Goal: Task Accomplishment & Management: Complete application form

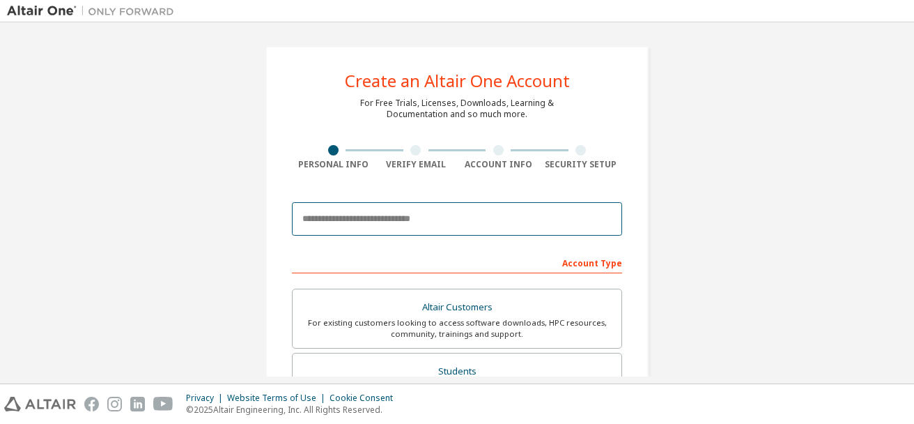
click at [369, 219] on input "email" at bounding box center [457, 218] width 330 height 33
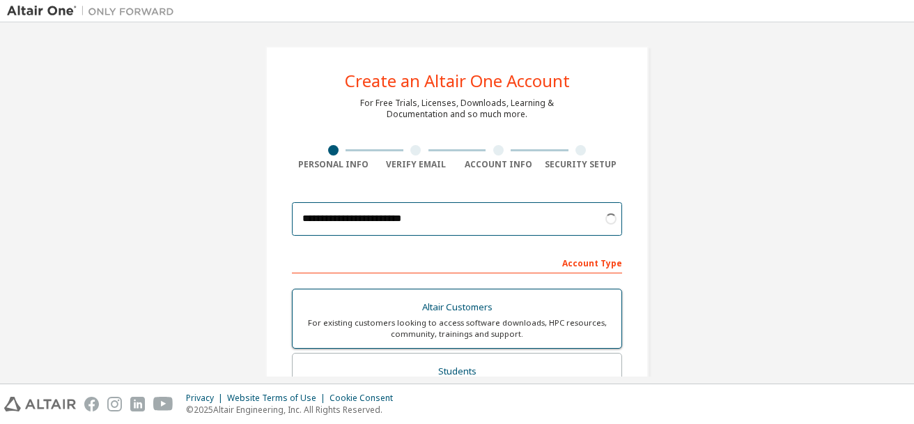
scroll to position [70, 0]
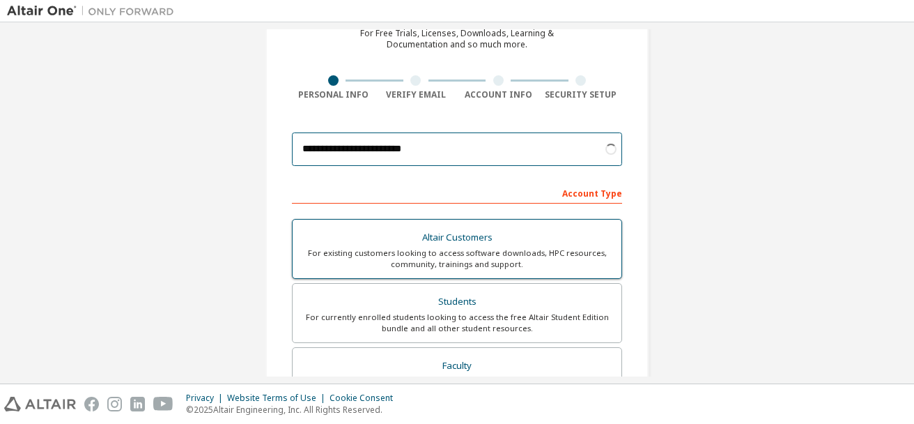
type input "**********"
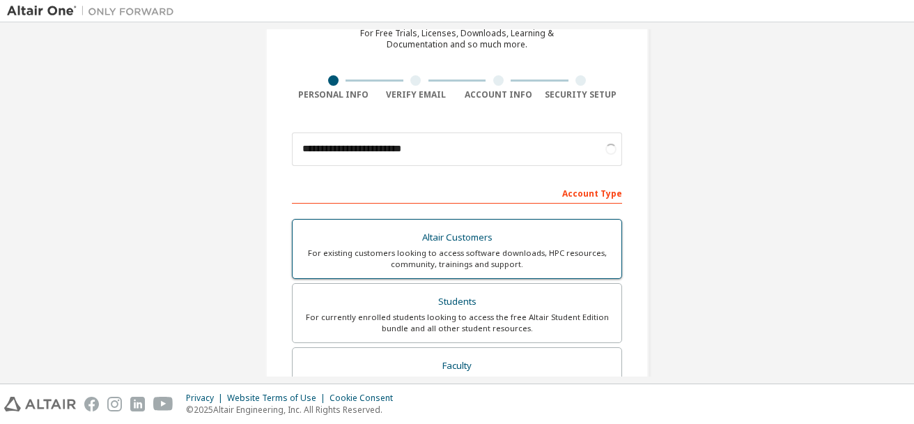
click at [449, 301] on div "Students" at bounding box center [457, 302] width 312 height 20
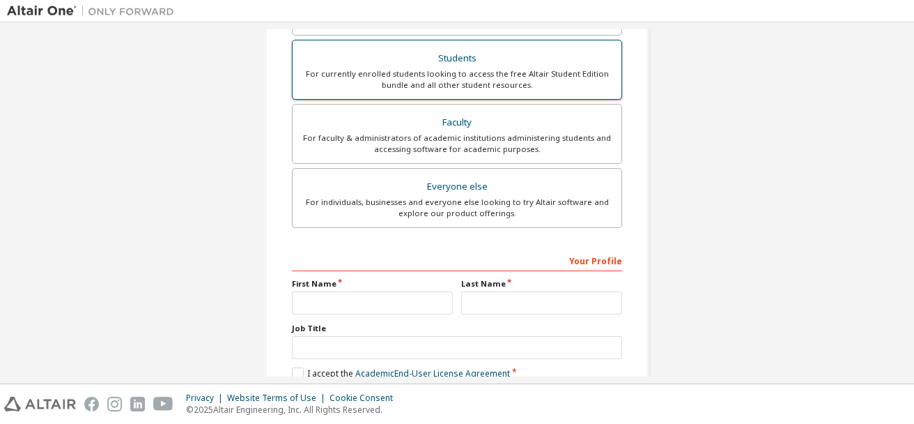
scroll to position [418, 0]
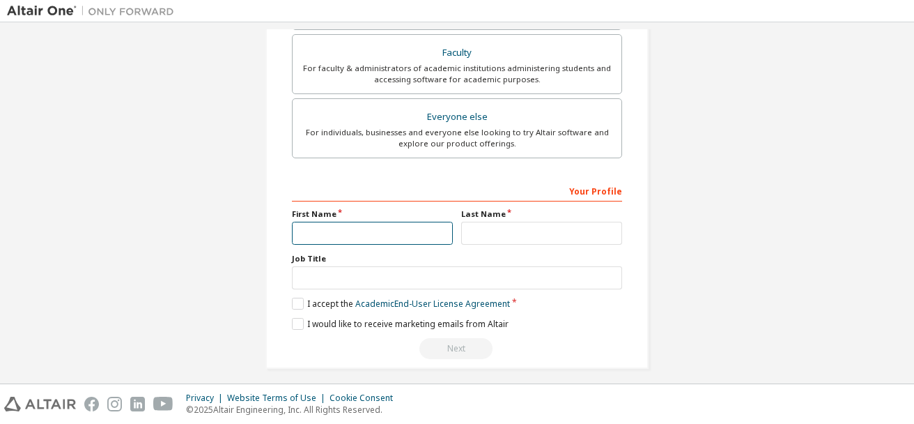
click at [350, 236] on input "text" at bounding box center [372, 233] width 161 height 23
type input "****"
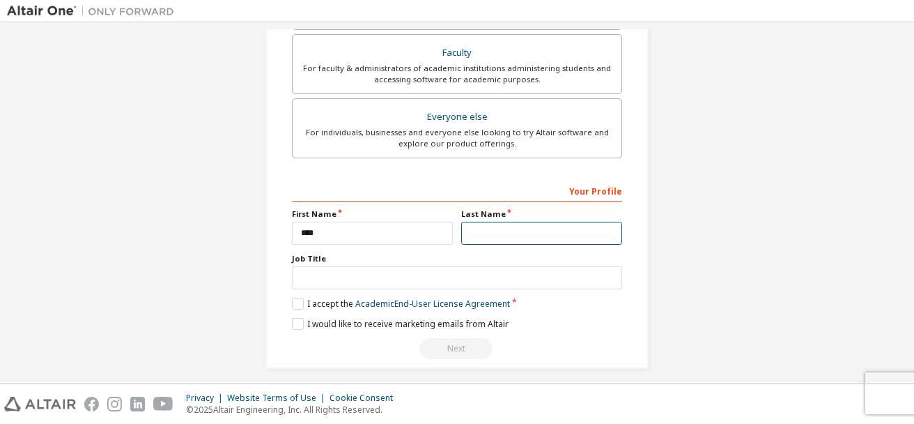
click at [491, 231] on input "text" at bounding box center [541, 233] width 161 height 23
type input "******"
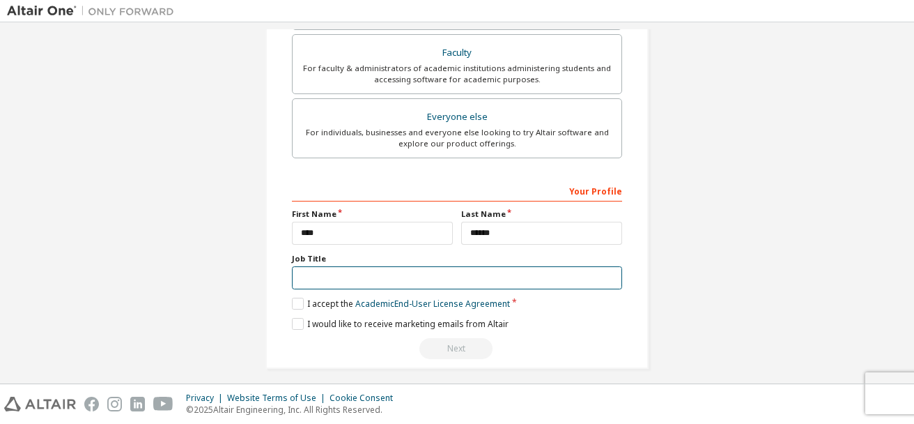
click at [343, 281] on input "text" at bounding box center [457, 277] width 330 height 23
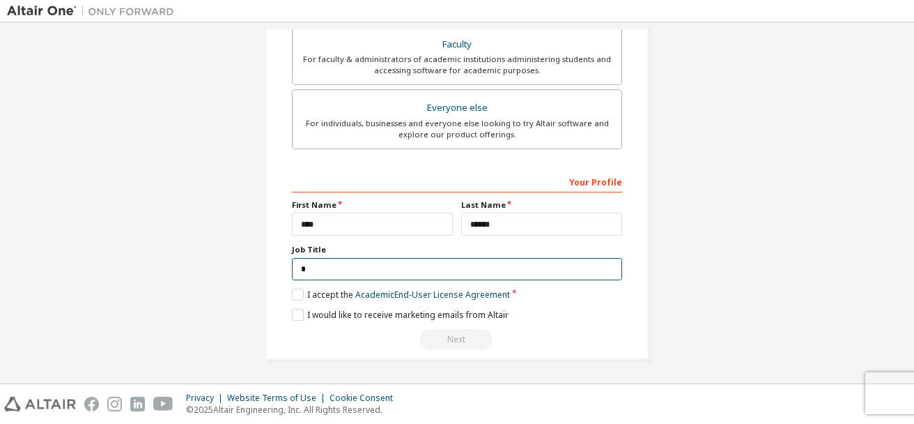
scroll to position [383, 0]
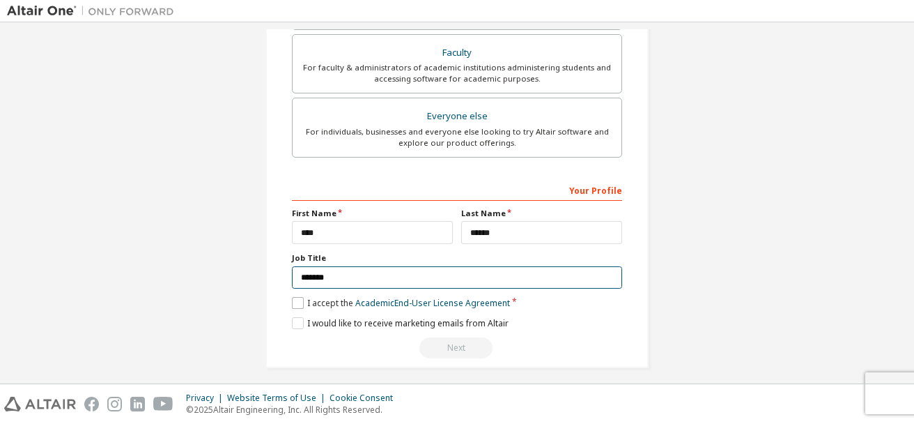
type input "*******"
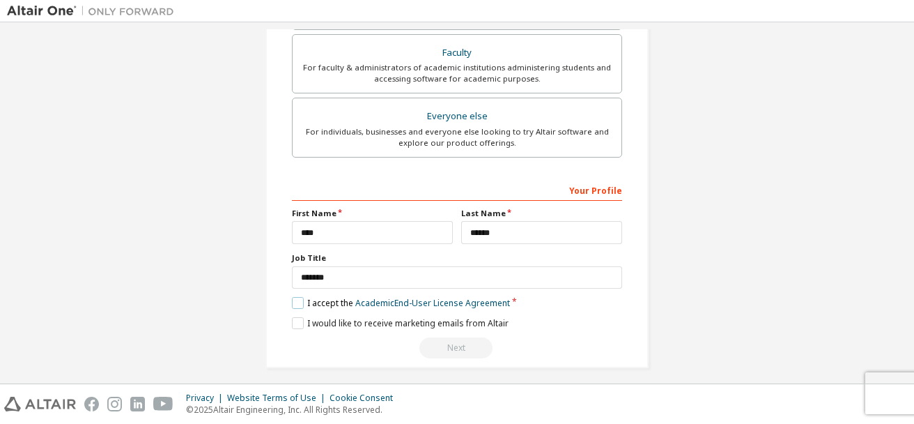
click at [298, 304] on label "I accept the Academic End-User License Agreement" at bounding box center [401, 303] width 218 height 12
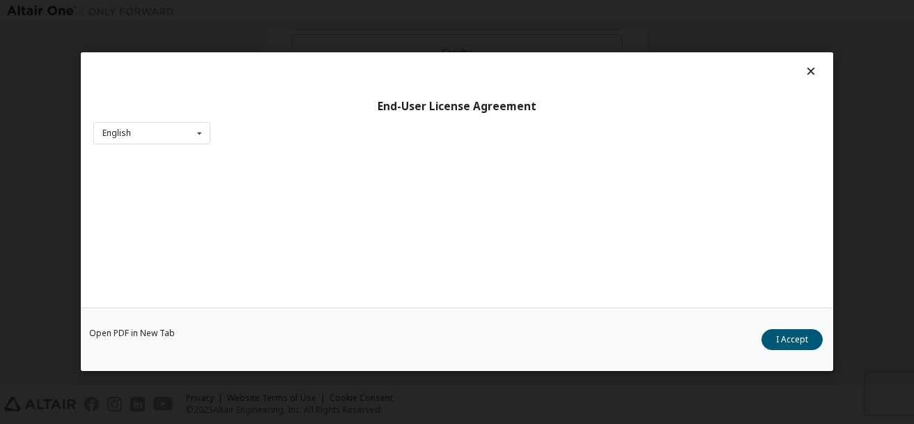
click at [787, 341] on button "I Accept" at bounding box center [792, 340] width 61 height 21
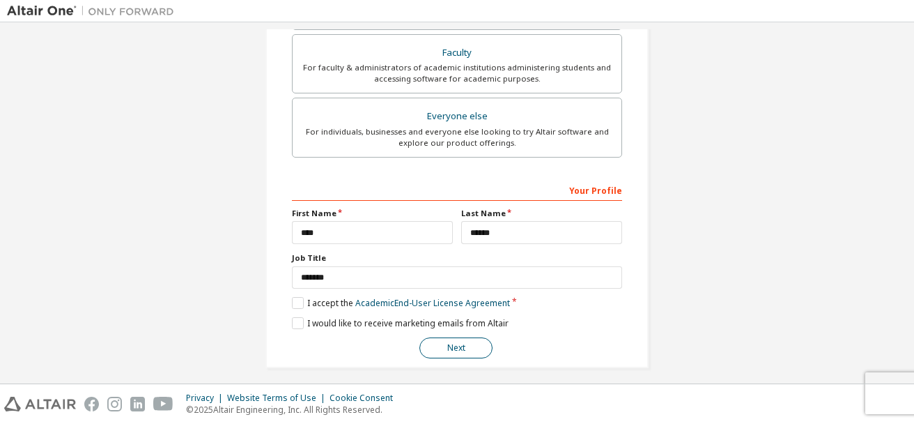
click at [456, 350] on button "Next" at bounding box center [455, 347] width 73 height 21
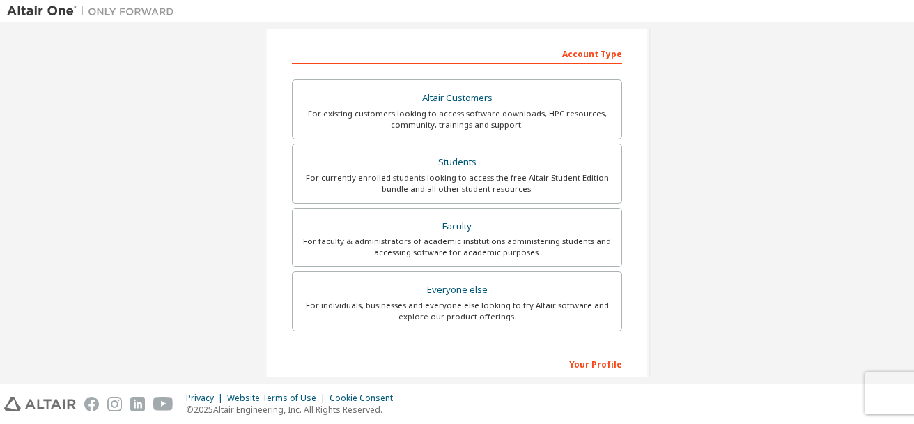
scroll to position [391, 0]
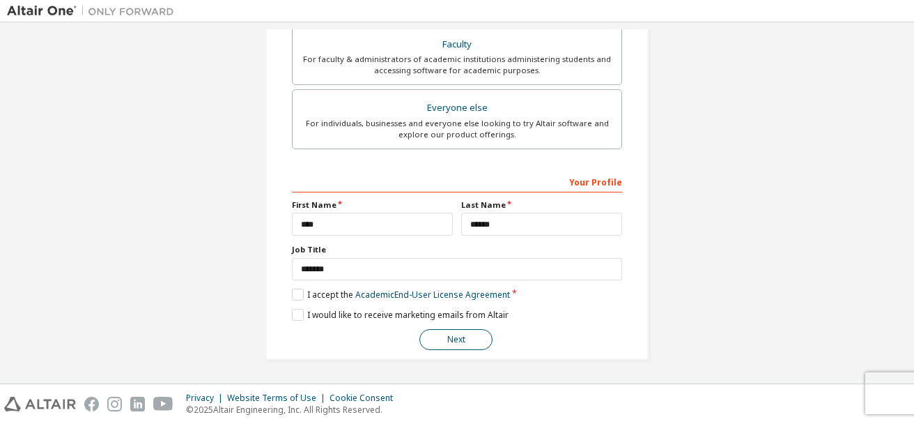
click at [465, 341] on button "Next" at bounding box center [455, 339] width 73 height 21
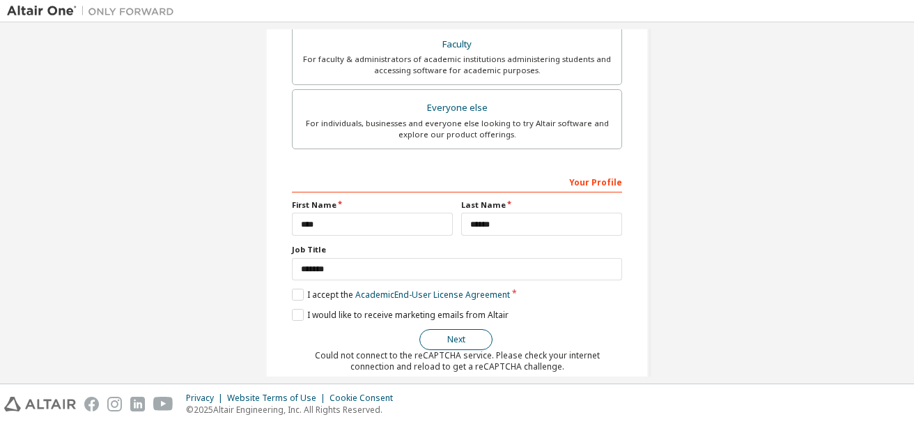
click at [449, 343] on button "Next" at bounding box center [455, 339] width 73 height 21
click at [463, 337] on button "Next" at bounding box center [455, 339] width 73 height 21
click at [456, 339] on button "Next" at bounding box center [455, 339] width 73 height 21
click at [456, 340] on button "Next" at bounding box center [455, 339] width 73 height 21
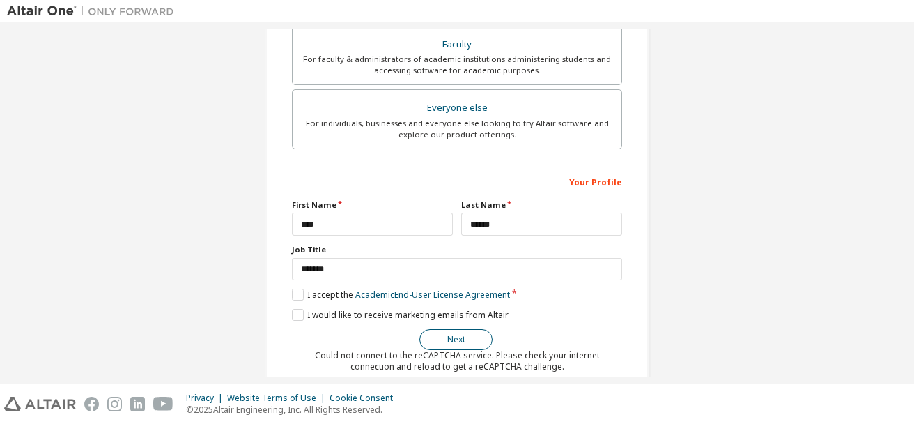
click at [456, 340] on button "Next" at bounding box center [455, 339] width 73 height 21
click at [456, 341] on button "Next" at bounding box center [455, 339] width 73 height 21
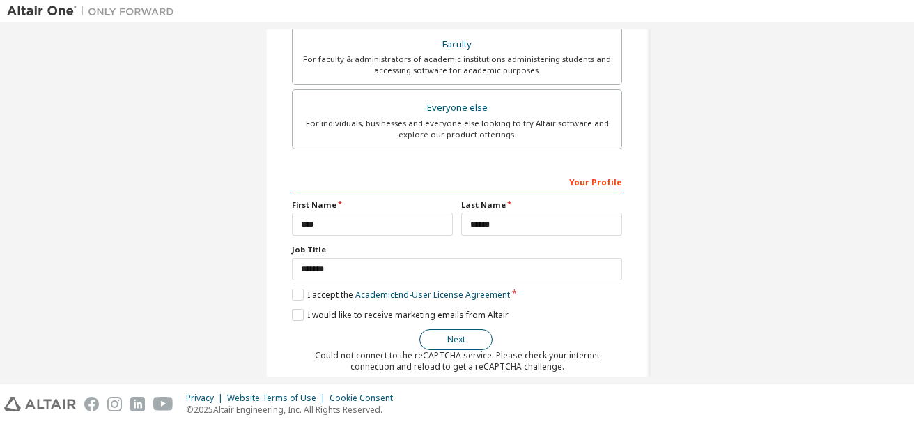
click at [456, 341] on button "Next" at bounding box center [455, 339] width 73 height 21
click at [455, 341] on button "Next" at bounding box center [455, 339] width 73 height 21
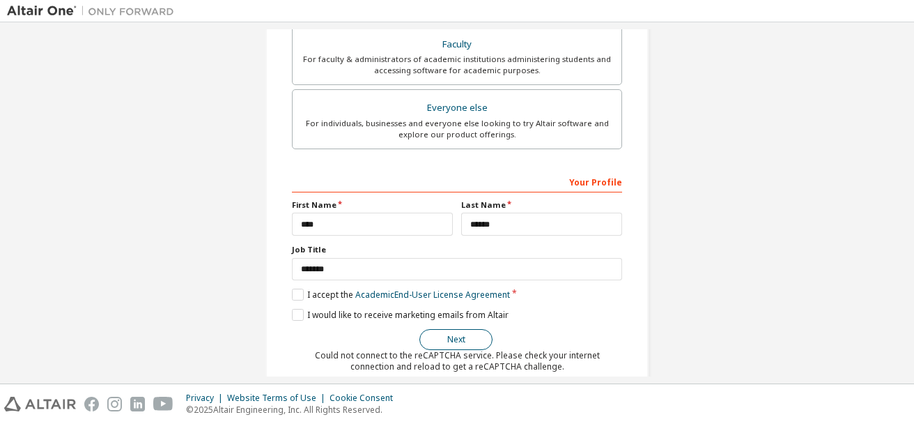
click at [455, 341] on button "Next" at bounding box center [455, 339] width 73 height 21
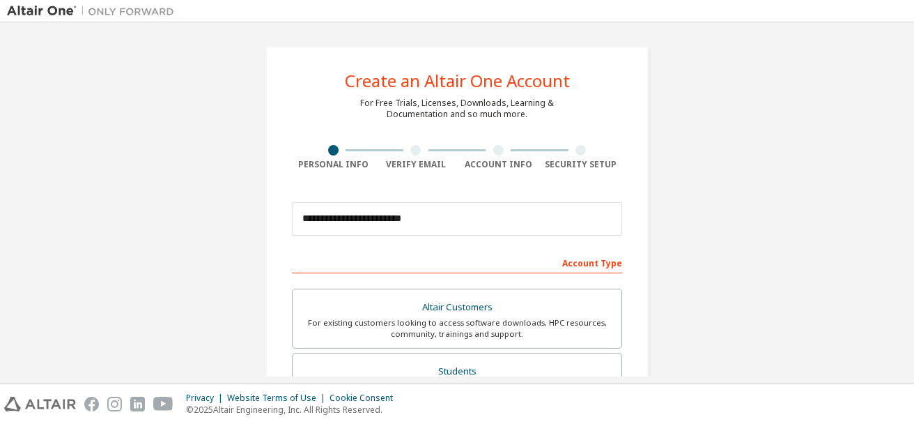
scroll to position [413, 0]
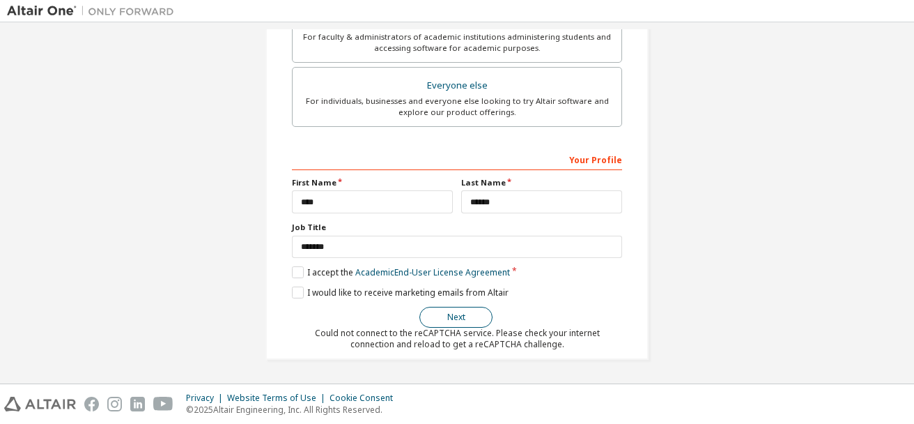
click at [465, 318] on button "Next" at bounding box center [455, 317] width 73 height 21
click at [465, 320] on button "Next" at bounding box center [455, 317] width 73 height 21
click at [464, 320] on button "Next" at bounding box center [455, 317] width 73 height 21
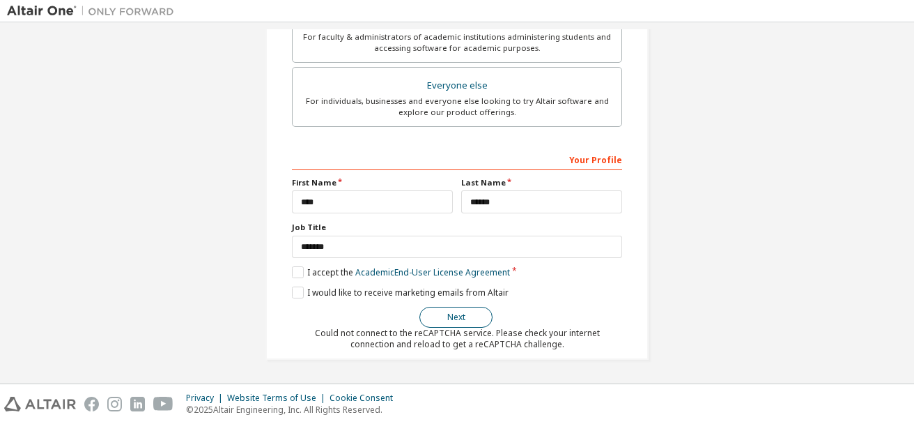
click at [464, 320] on button "Next" at bounding box center [455, 317] width 73 height 21
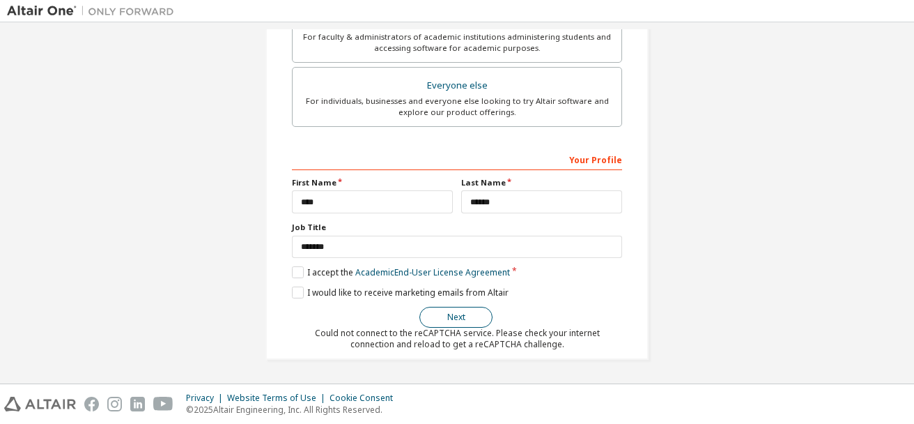
click at [464, 320] on button "Next" at bounding box center [455, 317] width 73 height 21
click at [457, 318] on button "Next" at bounding box center [455, 317] width 73 height 21
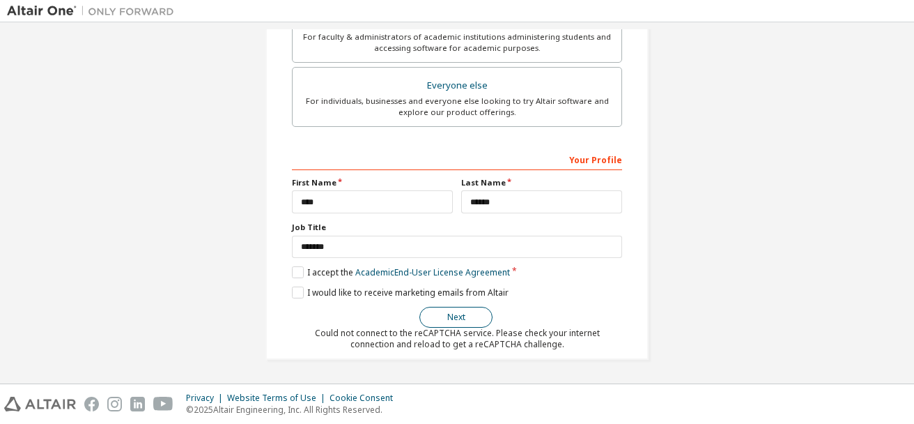
click at [460, 317] on button "Next" at bounding box center [455, 317] width 73 height 21
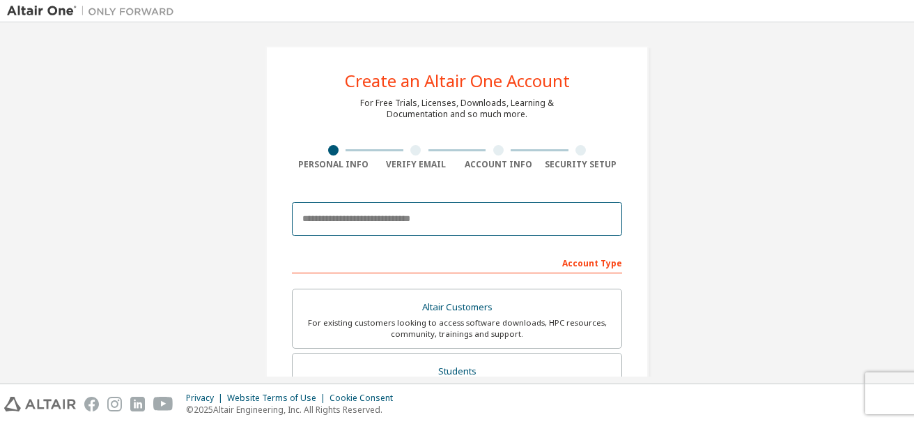
click at [341, 219] on input "email" at bounding box center [457, 218] width 330 height 33
type input "**********"
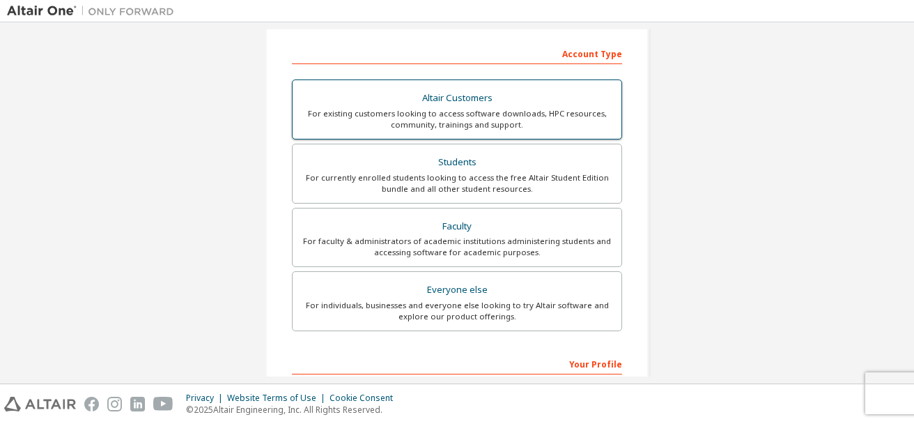
click at [466, 153] on div "Students" at bounding box center [457, 163] width 312 height 20
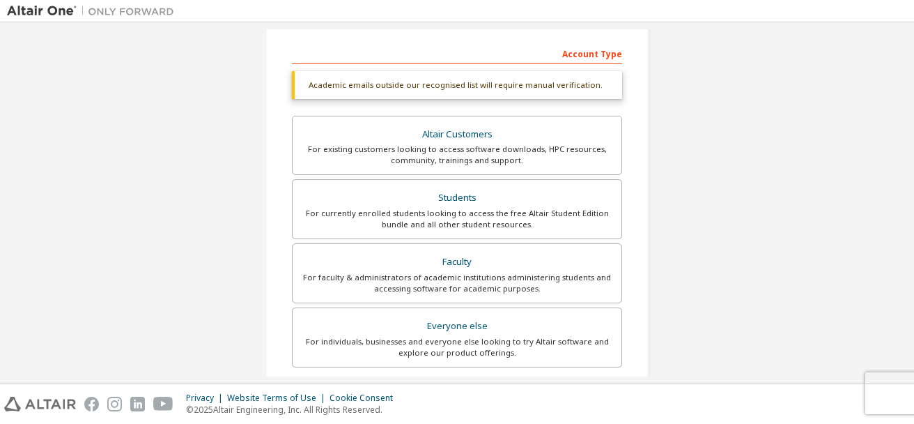
scroll to position [348, 0]
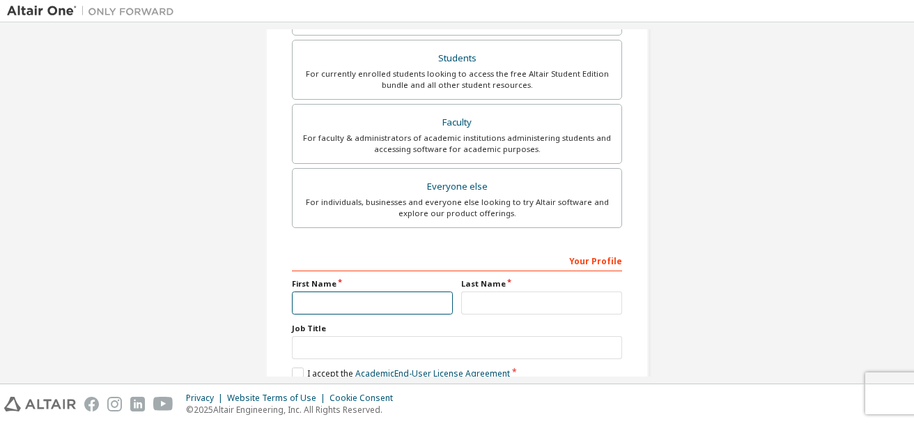
click at [332, 309] on input "text" at bounding box center [372, 302] width 161 height 23
type input "****"
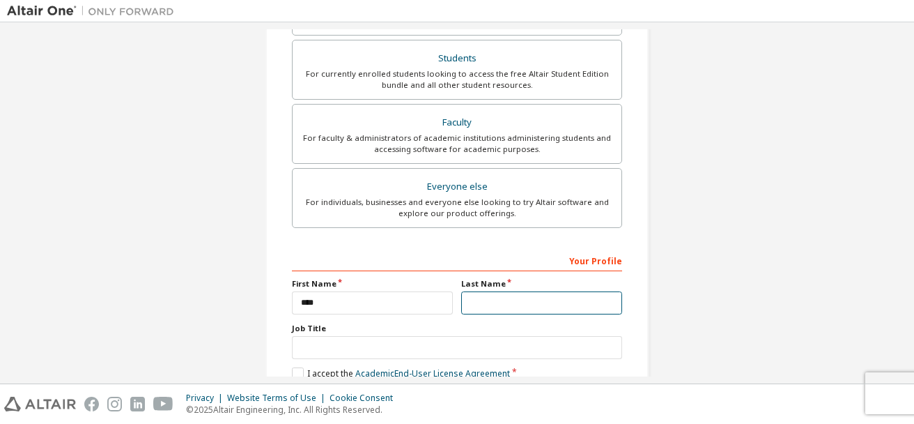
click at [494, 304] on input "text" at bounding box center [541, 302] width 161 height 23
type input "******"
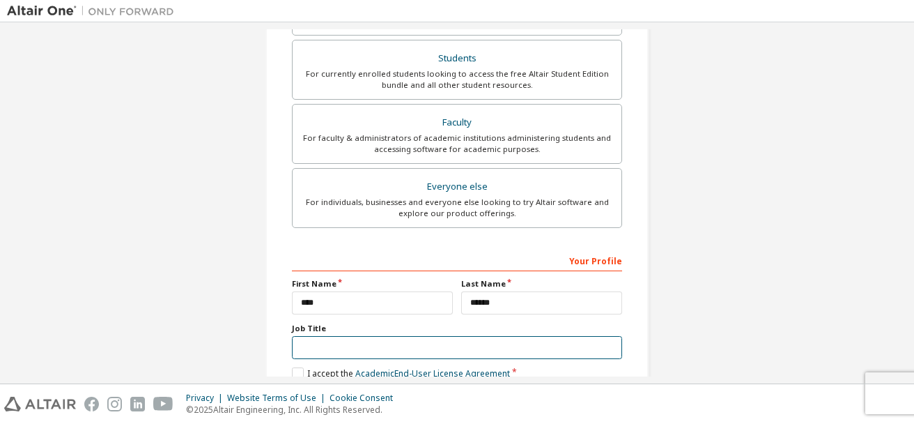
click at [321, 340] on input "text" at bounding box center [457, 347] width 330 height 23
type input "*******"
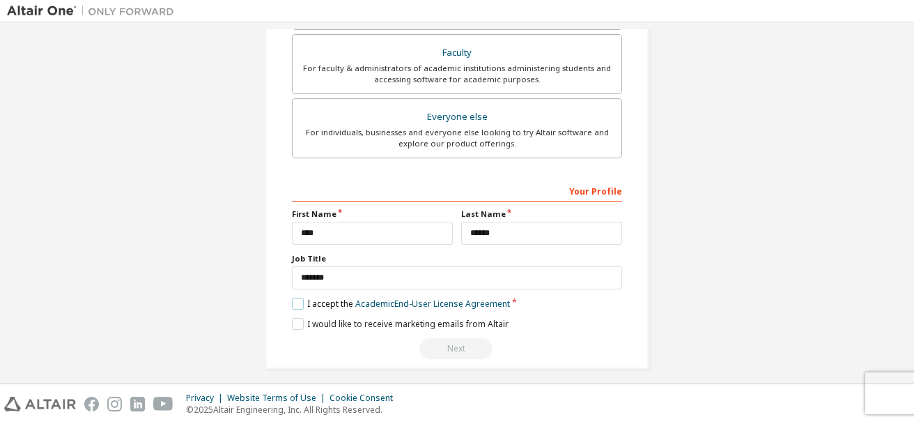
click at [297, 304] on label "I accept the Academic End-User License Agreement" at bounding box center [401, 304] width 218 height 12
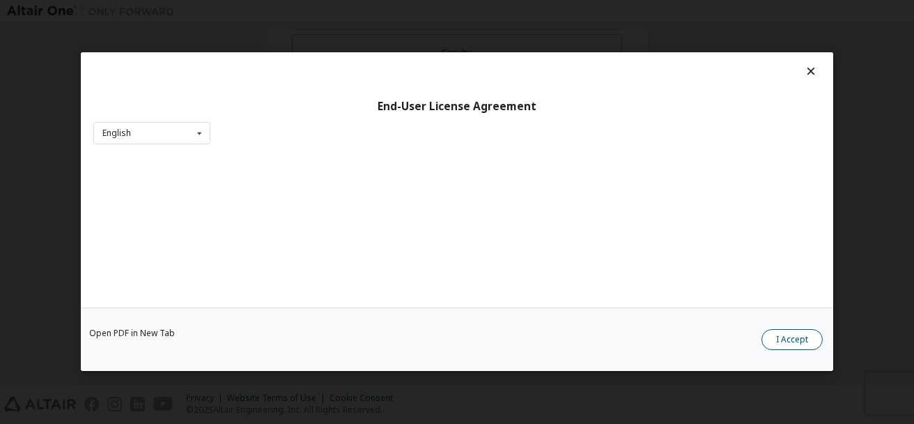
click at [817, 341] on button "I Accept" at bounding box center [792, 340] width 61 height 21
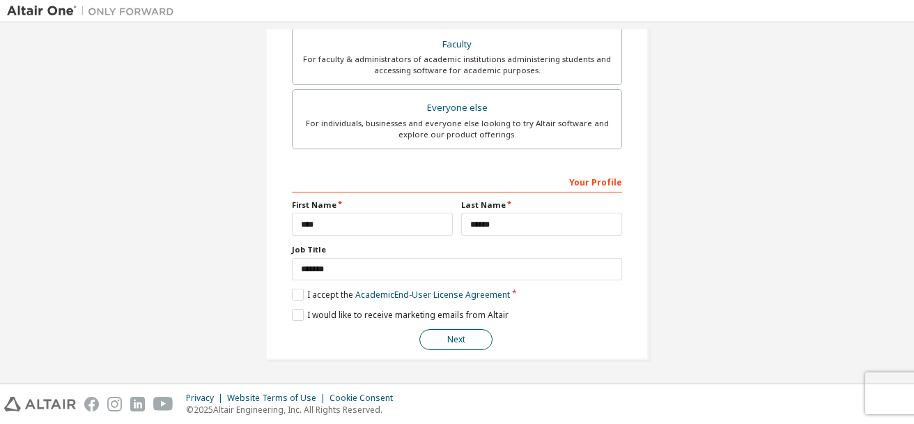
scroll to position [391, 0]
click at [461, 339] on button "Next" at bounding box center [455, 339] width 73 height 21
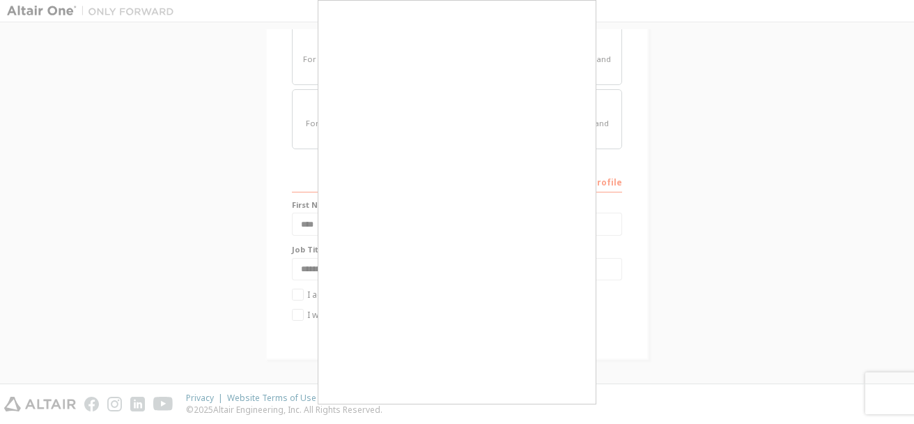
click at [449, 338] on button "Next" at bounding box center [455, 339] width 73 height 21
click at [449, 338] on body "**********" at bounding box center [457, 212] width 914 height 424
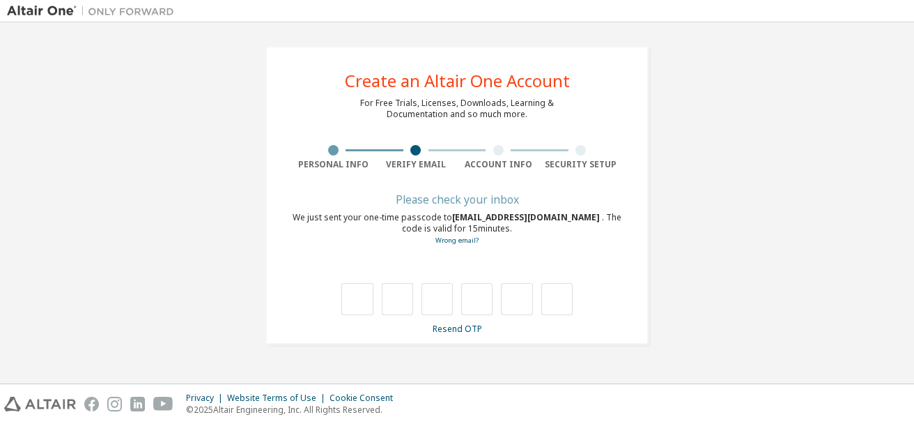
scroll to position [0, 0]
type input "*"
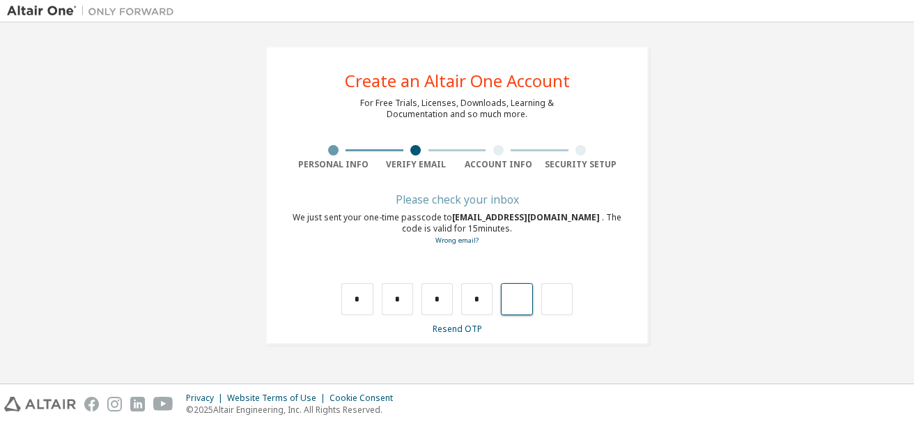
type input "*"
